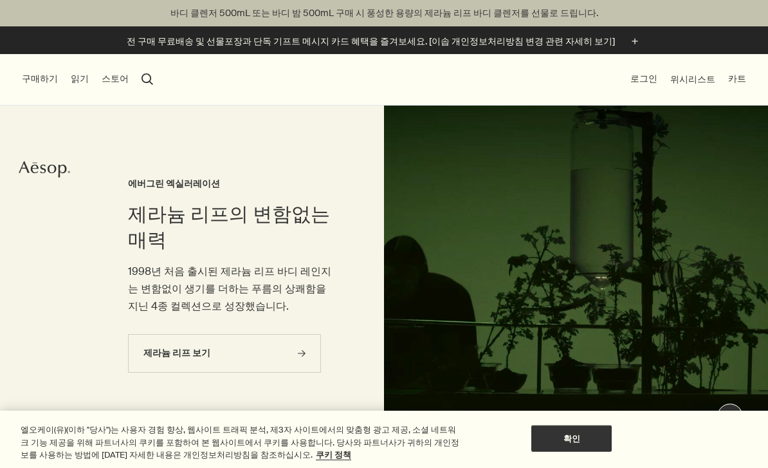
click at [147, 357] on link "제라늄 리프 보기 rightArrow" at bounding box center [224, 353] width 193 height 39
click at [154, 351] on link "제라늄 리프 보기 rightArrow" at bounding box center [224, 353] width 193 height 39
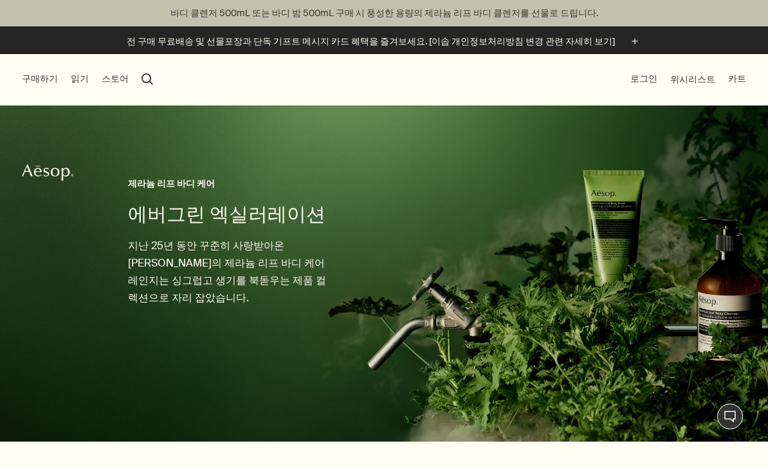
click at [40, 81] on button "구매하기" at bounding box center [40, 79] width 36 height 13
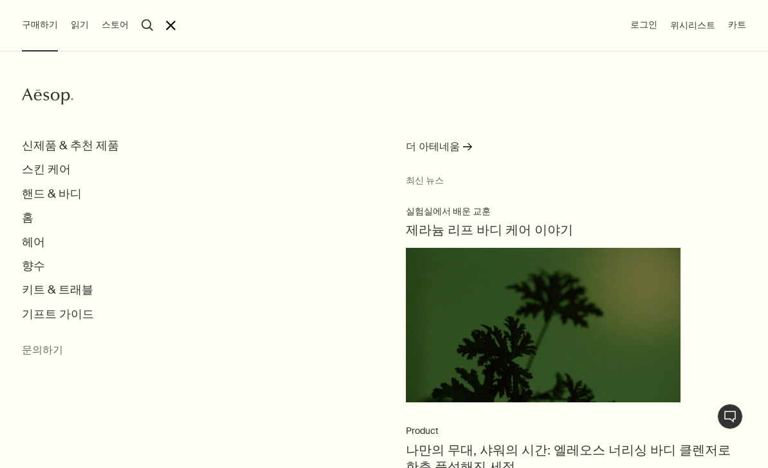
click at [71, 21] on button "읽기" at bounding box center [80, 25] width 18 height 13
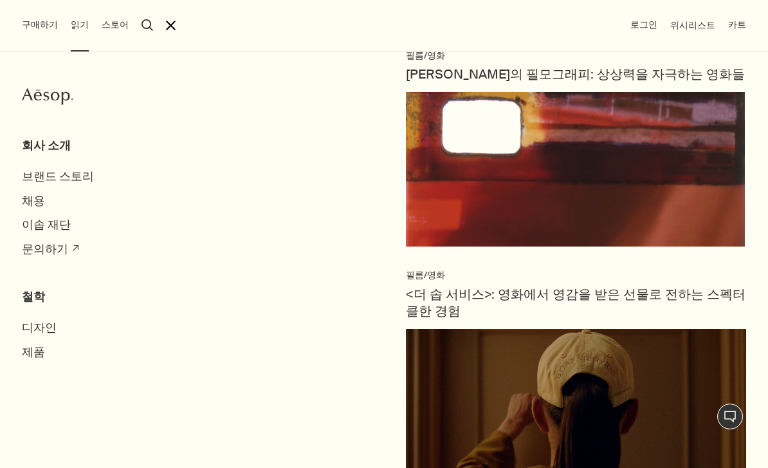
scroll to position [540, 0]
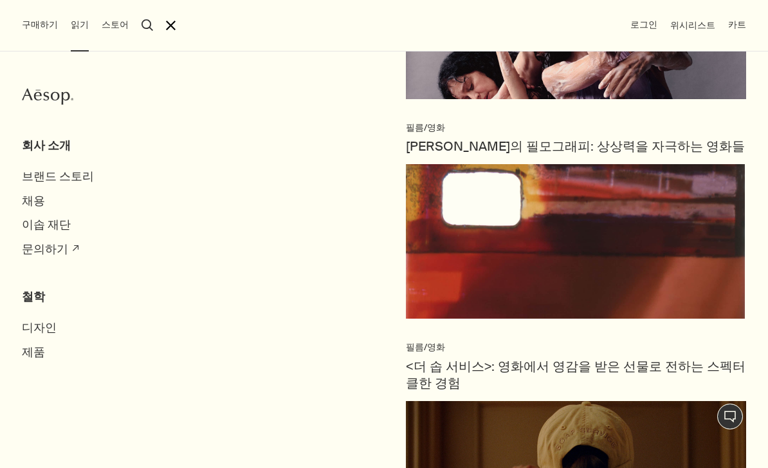
click at [440, 140] on span "[PERSON_NAME]의 필모그래피: 상상력을 자극하는 영화들" at bounding box center [575, 146] width 339 height 17
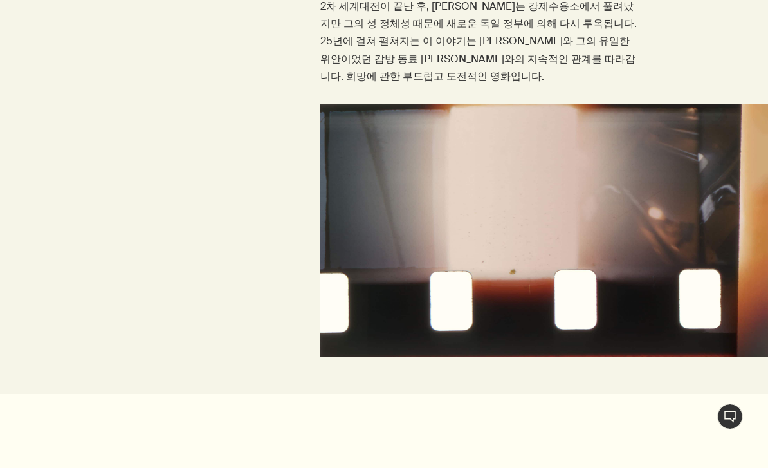
scroll to position [4336, 0]
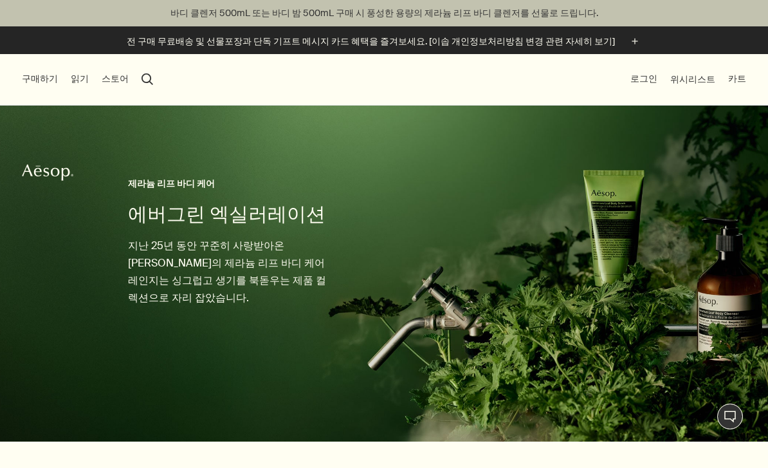
click at [72, 79] on button "읽기" at bounding box center [80, 79] width 18 height 13
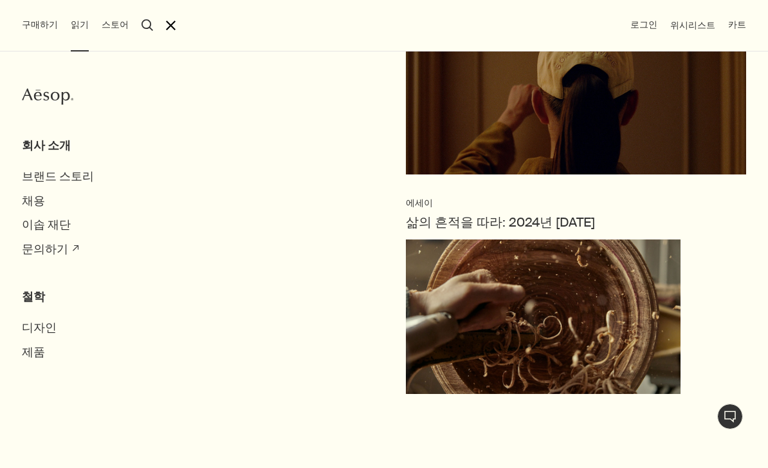
scroll to position [874, 0]
click at [29, 30] on button "구매하기" at bounding box center [40, 25] width 36 height 13
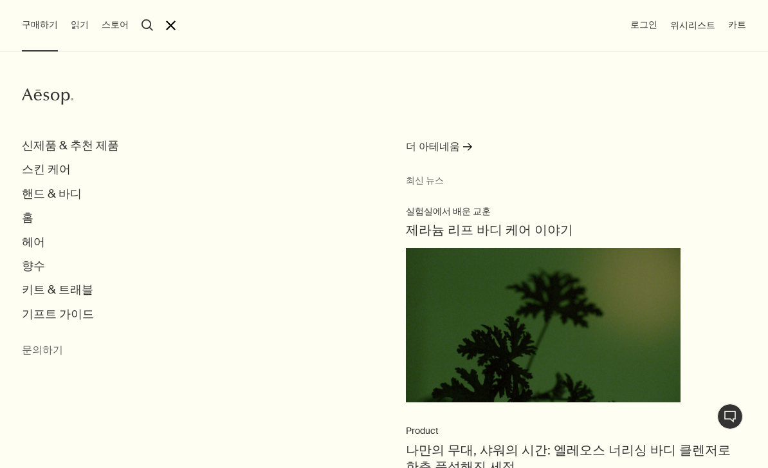
click at [38, 142] on button "신제품 & 추천 제품" at bounding box center [70, 145] width 97 height 15
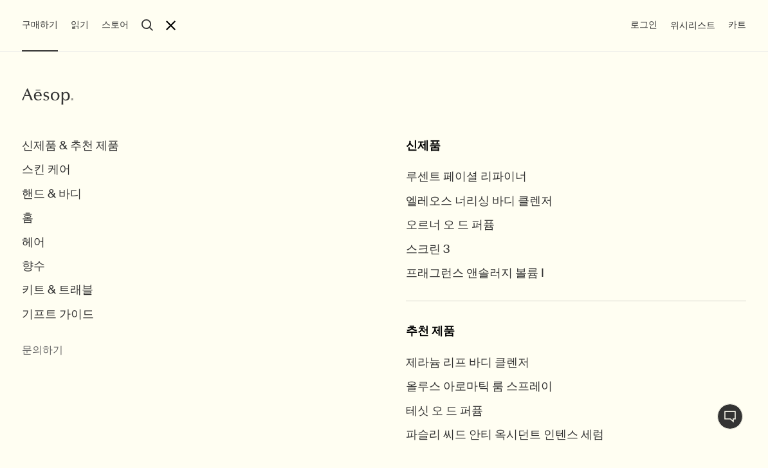
click at [506, 172] on span "루센트 페이셜 리파이너" at bounding box center [466, 176] width 121 height 15
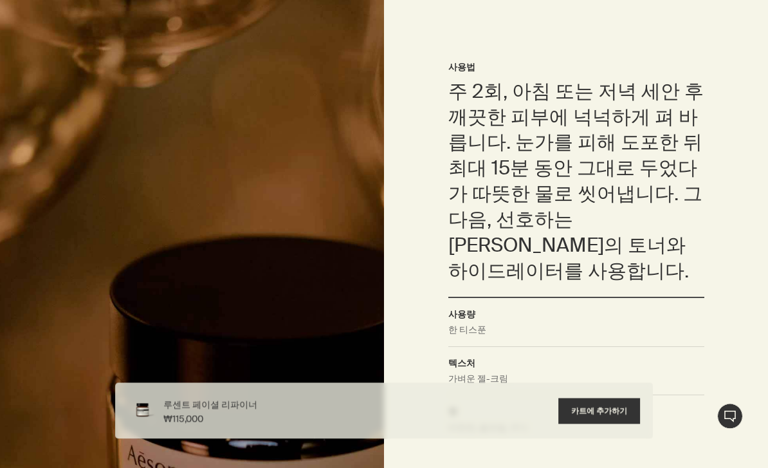
scroll to position [866, 0]
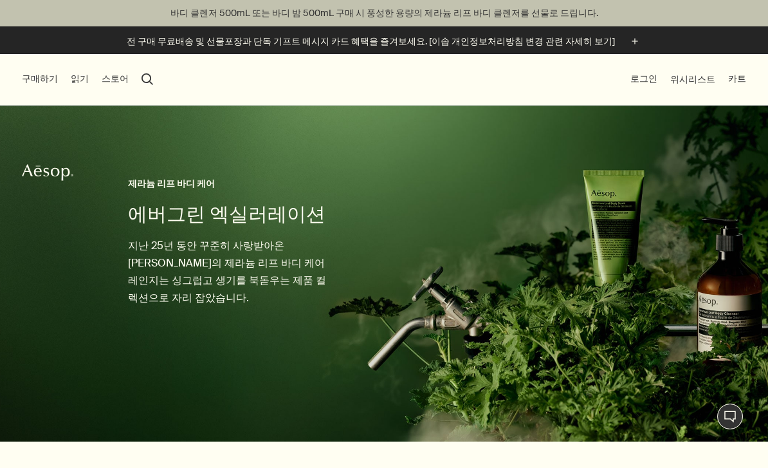
click at [41, 79] on button "구매하기" at bounding box center [40, 79] width 36 height 13
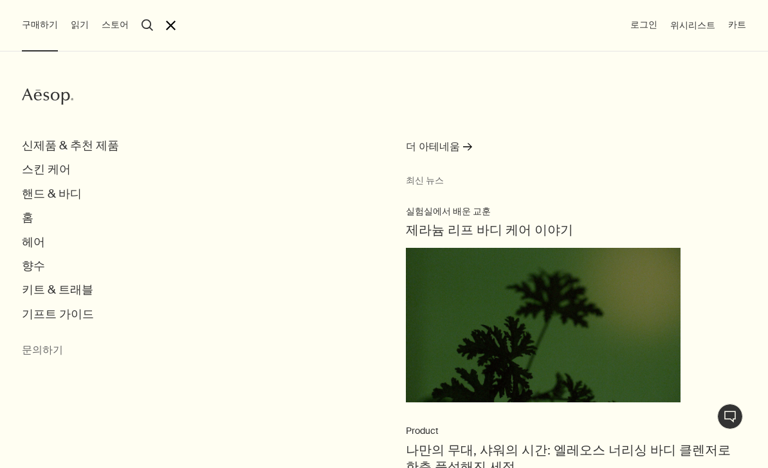
click at [39, 142] on button "신제품 & 추천 제품" at bounding box center [70, 145] width 97 height 15
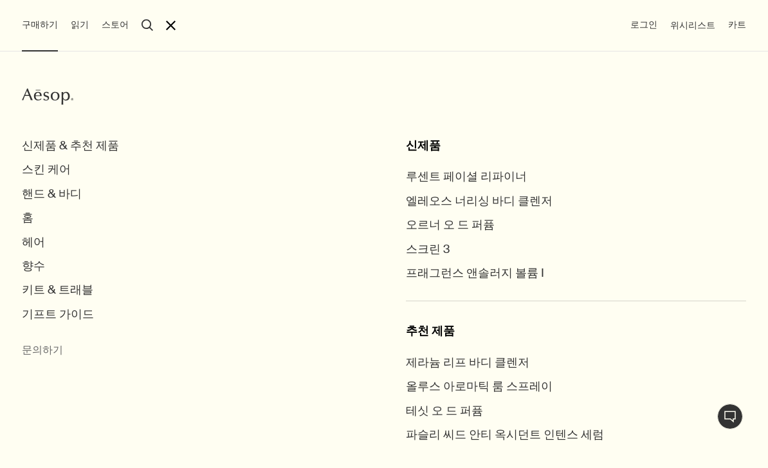
click at [424, 250] on span "스크린 3" at bounding box center [428, 248] width 44 height 15
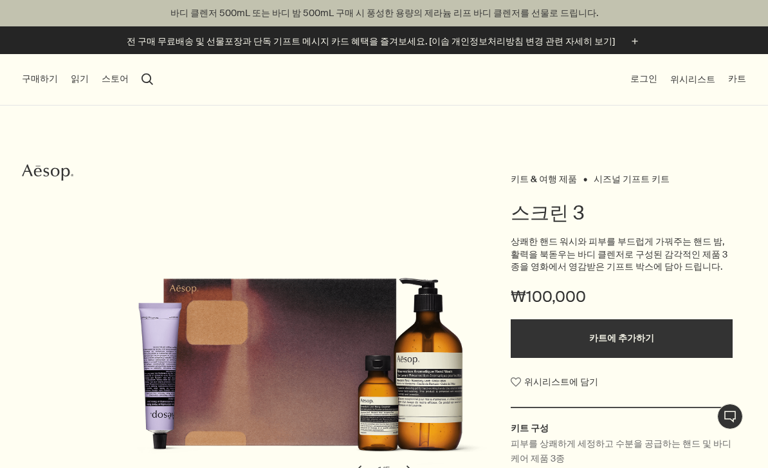
click at [71, 76] on button "읽기" at bounding box center [80, 79] width 18 height 13
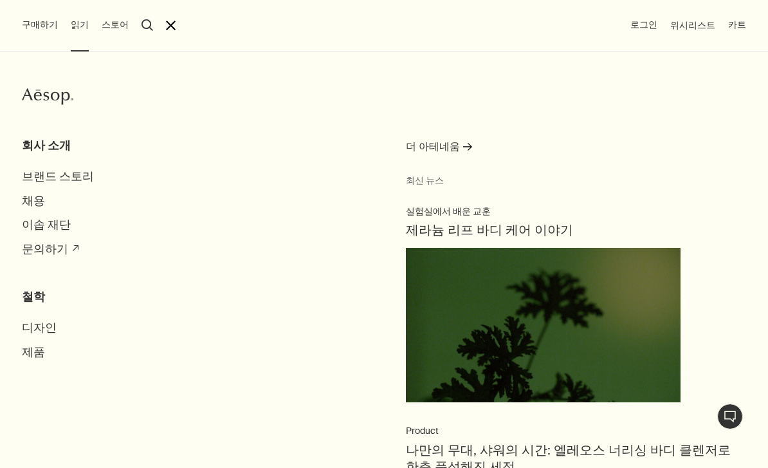
click at [33, 39] on div "구매하기 Aesop 신제품 & 추천 제품 스킨 케어 핸드 & 바디 홈 헤어 향수 키트 & 트래블 기프트 가이드 문의하기 읽기 Aesop 회사 …" at bounding box center [384, 234] width 768 height 468
click at [30, 31] on button "구매하기" at bounding box center [40, 25] width 36 height 13
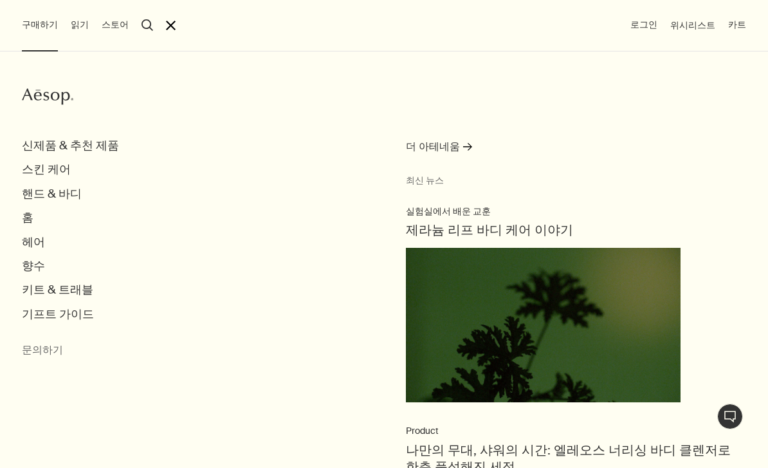
click at [39, 143] on button "신제품 & 추천 제품" at bounding box center [70, 145] width 97 height 15
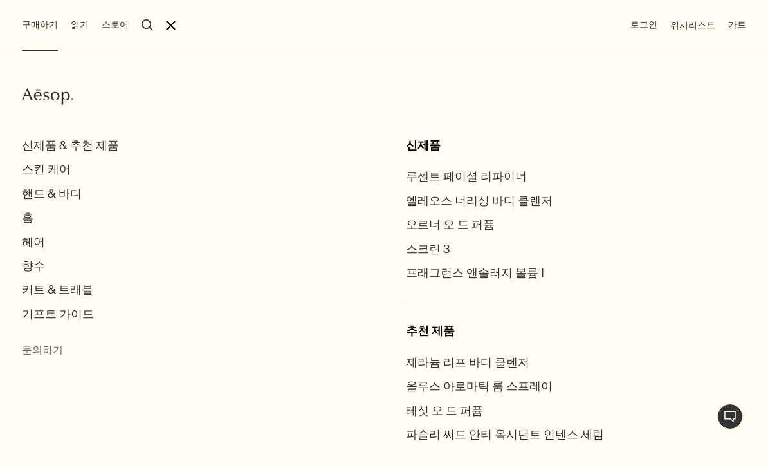
click at [417, 222] on span "오르너 오 드 퍼퓸" at bounding box center [450, 224] width 89 height 15
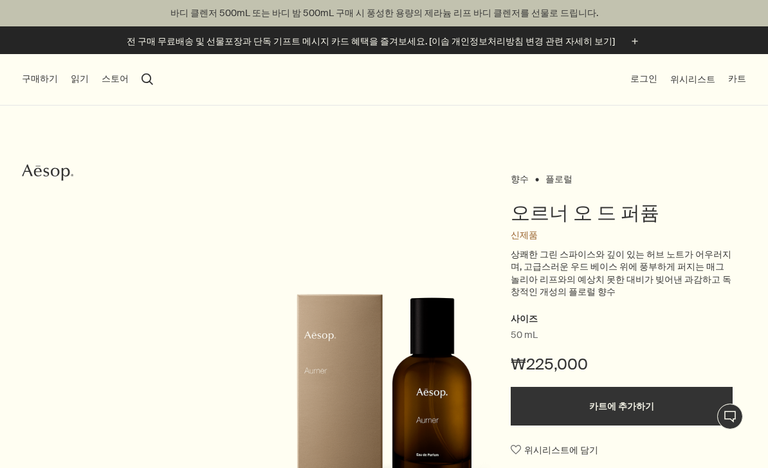
click at [33, 80] on button "구매하기" at bounding box center [40, 79] width 36 height 13
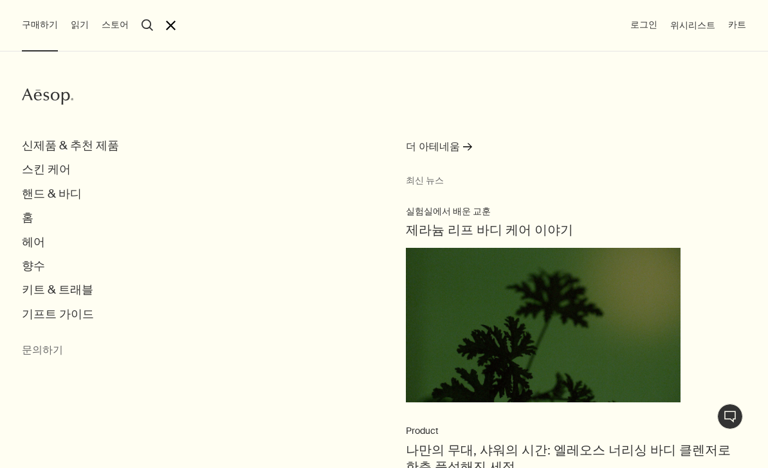
click at [49, 285] on button "키트 & 트래블" at bounding box center [57, 289] width 71 height 15
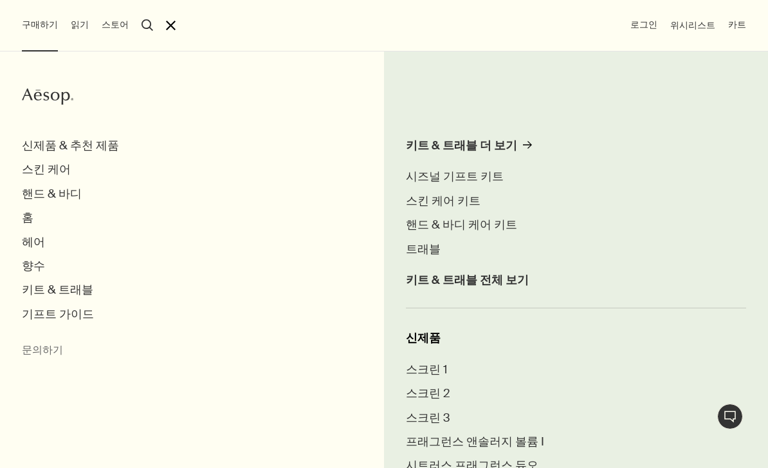
scroll to position [8, 0]
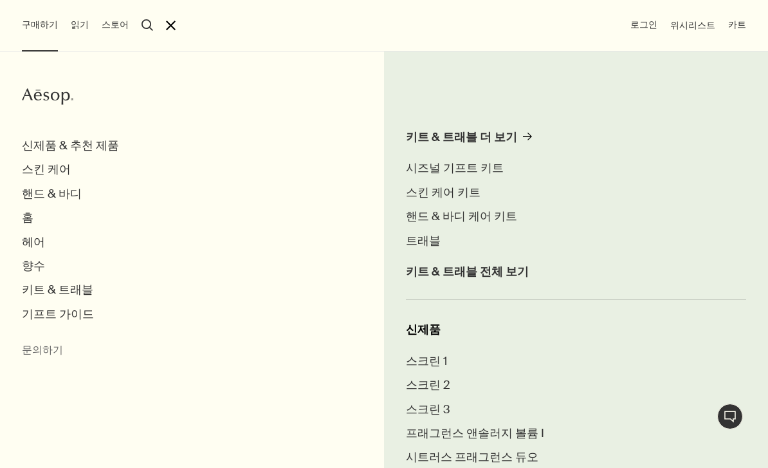
click at [425, 243] on span "트래블" at bounding box center [423, 240] width 35 height 15
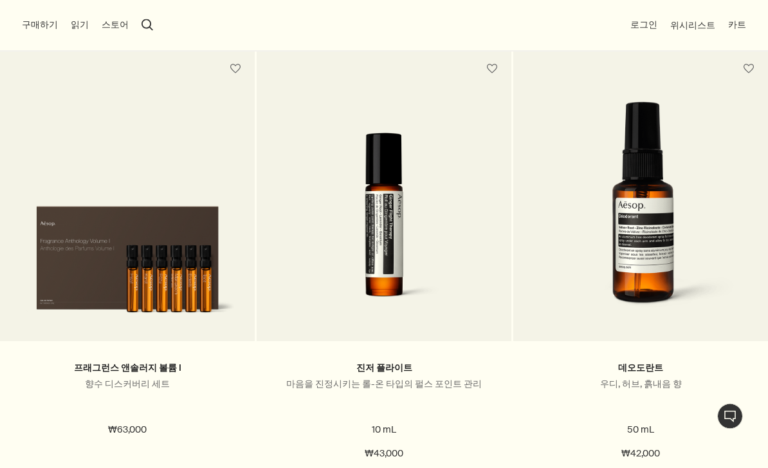
scroll to position [384, 0]
click at [55, 328] on link at bounding box center [127, 213] width 255 height 255
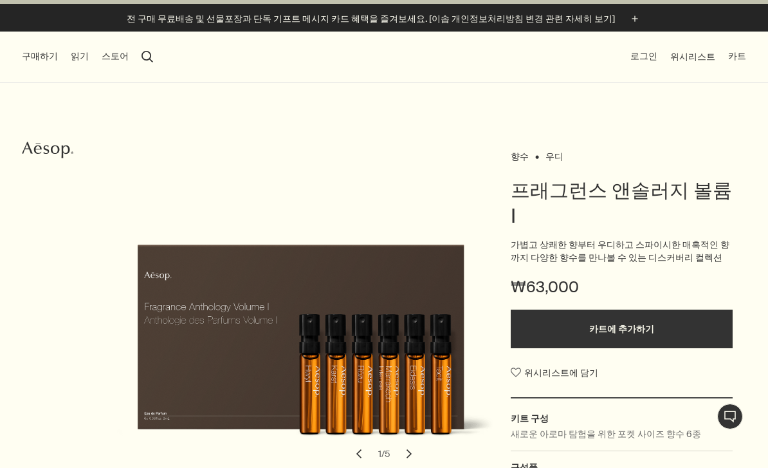
scroll to position [162, 0]
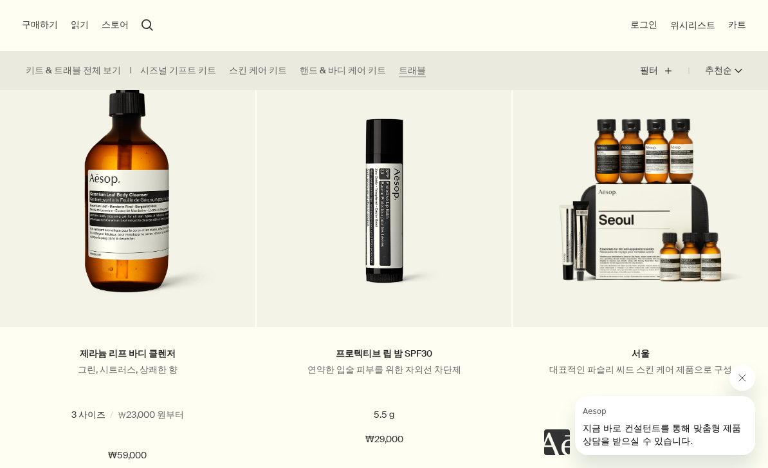
click at [688, 287] on img at bounding box center [641, 212] width 216 height 189
click at [672, 363] on p "대표적인 파슬리 씨드 스킨 케어 제품으로 구성" at bounding box center [641, 369] width 216 height 12
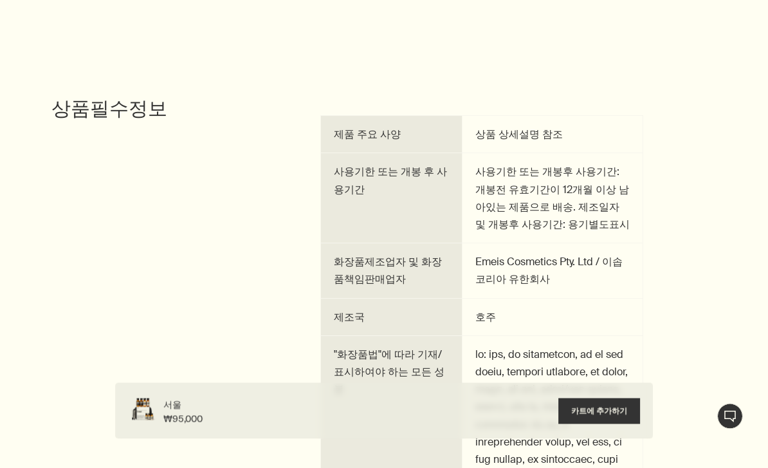
scroll to position [1659, 0]
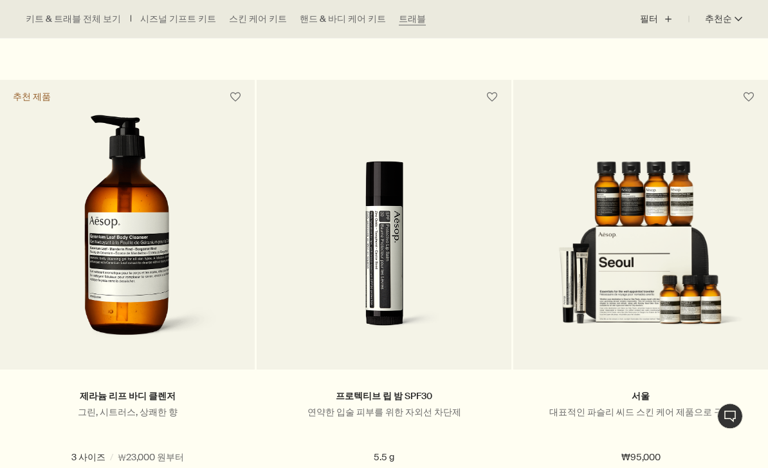
scroll to position [1781, 0]
click at [304, 389] on h2 "프로텍티브 립 밤 SPF30" at bounding box center [384, 396] width 216 height 15
click at [300, 389] on h2 "프로텍티브 립 밤 SPF30" at bounding box center [384, 396] width 216 height 15
click at [338, 329] on img at bounding box center [384, 255] width 216 height 189
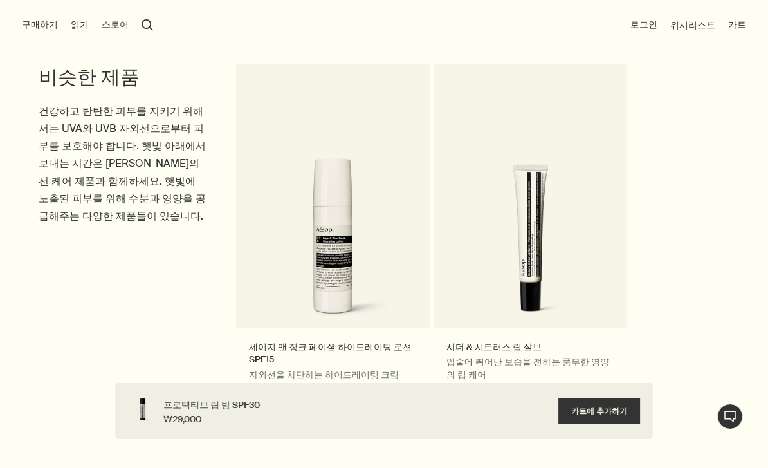
scroll to position [1337, 0]
